Goal: Information Seeking & Learning: Learn about a topic

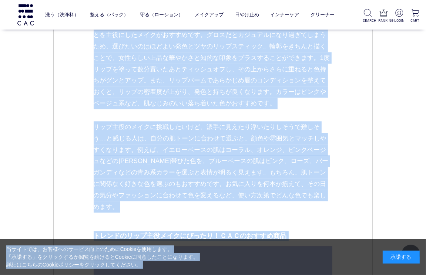
scroll to position [1403, 0]
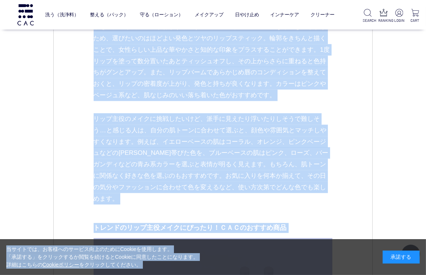
drag, startPoint x: 91, startPoint y: 123, endPoint x: 343, endPoint y: 188, distance: 260.5
click at [343, 188] on div "メイク 2025.04.10 vol.39 第一印象を格上げする！“好印象メイク”のポイントとは？ 進学や就職、異動など、「はじめまして」が増える春。新しい環…" at bounding box center [212, 7] width 319 height 2659
copy dd "やりすぎ感なくナチュラルに、でも華やかさを出すには、トレンドの口もとを主役にしたメイクがおすすめです。グロスだとカジュアルになり過ぎてしまうため、選びたいのは…"
click at [18, 165] on div "ＣＡＣ コラム メイク 2025.04.10 vol.39 第一印象を格上げする！“好印象メイク”のポイントとは？ 進学や就職、異動など、「はじめまして」が増…" at bounding box center [213, 44] width 426 height 2861
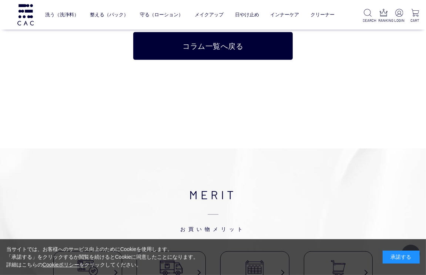
scroll to position [2885, 0]
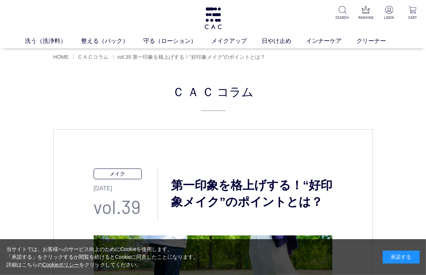
scroll to position [259, 0]
